Goal: Browse casually: Explore the website without a specific task or goal

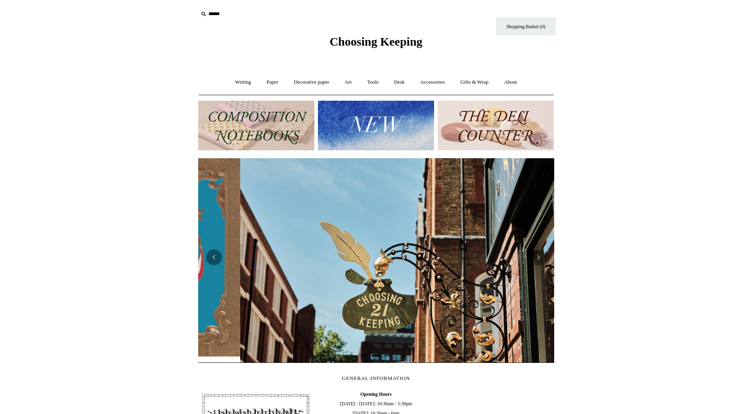
scroll to position [0, 356]
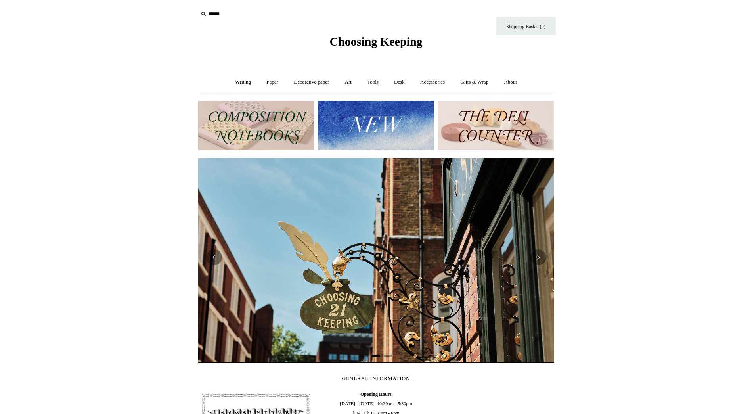
click at [495, 134] on img at bounding box center [496, 126] width 116 height 50
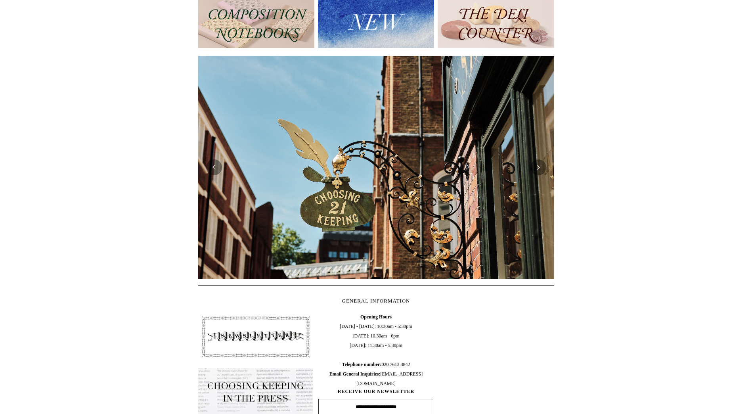
scroll to position [0, 0]
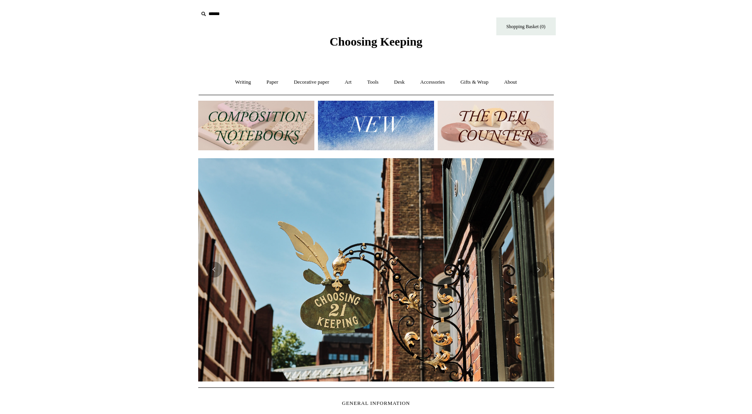
click at [270, 120] on img at bounding box center [256, 126] width 116 height 50
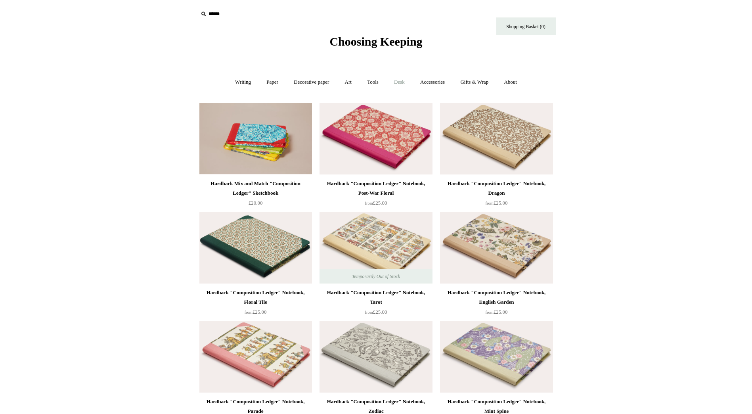
click at [403, 82] on link "Desk +" at bounding box center [399, 82] width 25 height 21
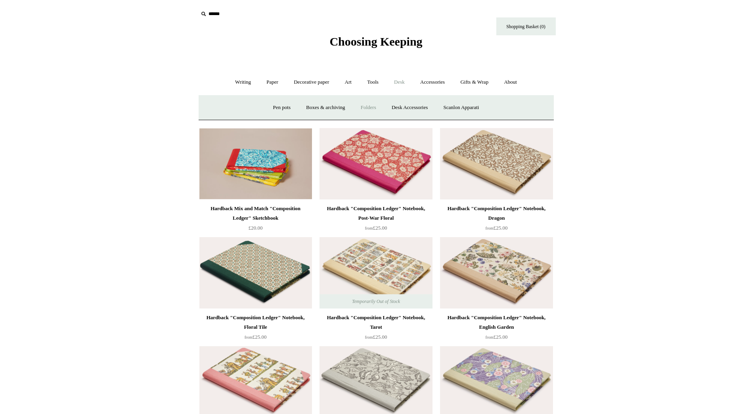
click at [368, 107] on link "Folders" at bounding box center [369, 107] width 30 height 21
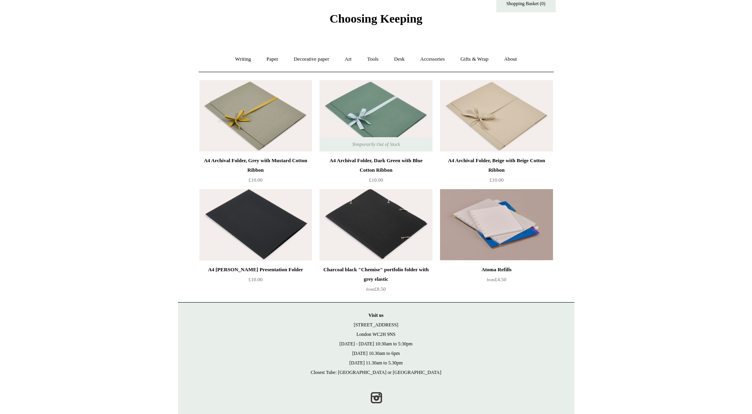
scroll to position [35, 0]
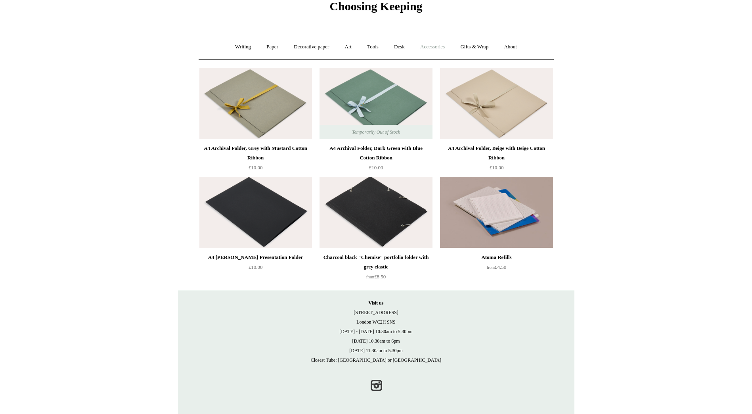
click at [435, 45] on link "Accessories +" at bounding box center [432, 46] width 39 height 21
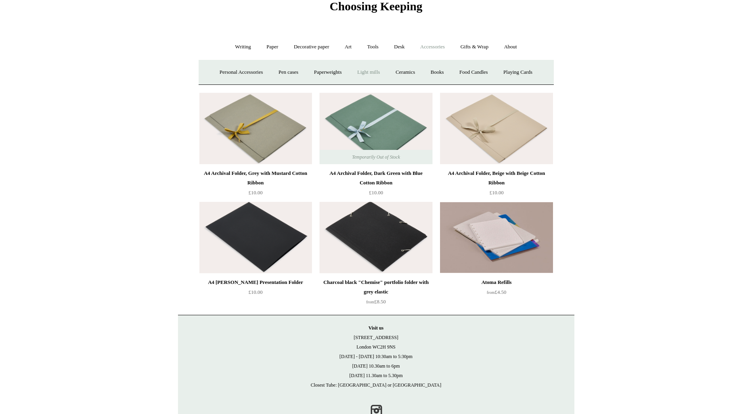
click at [369, 73] on link "Light mills" at bounding box center [368, 72] width 37 height 21
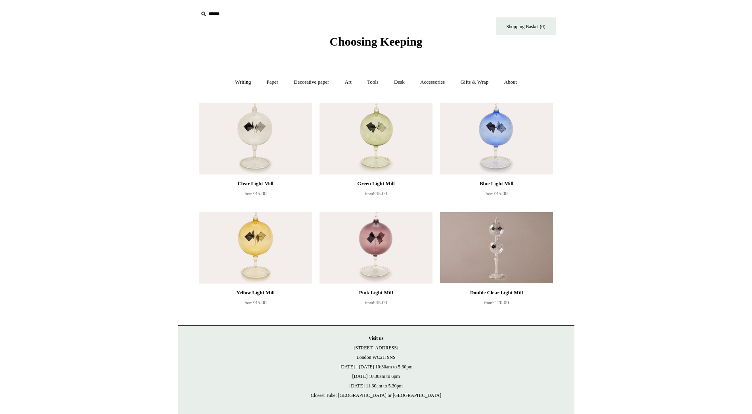
click at [257, 131] on img at bounding box center [255, 138] width 113 height 71
